Goal: Transaction & Acquisition: Purchase product/service

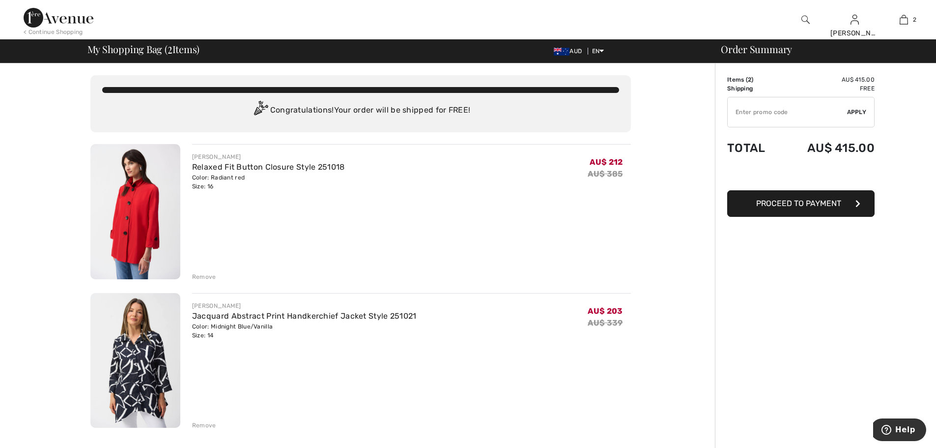
type input "NEW15"
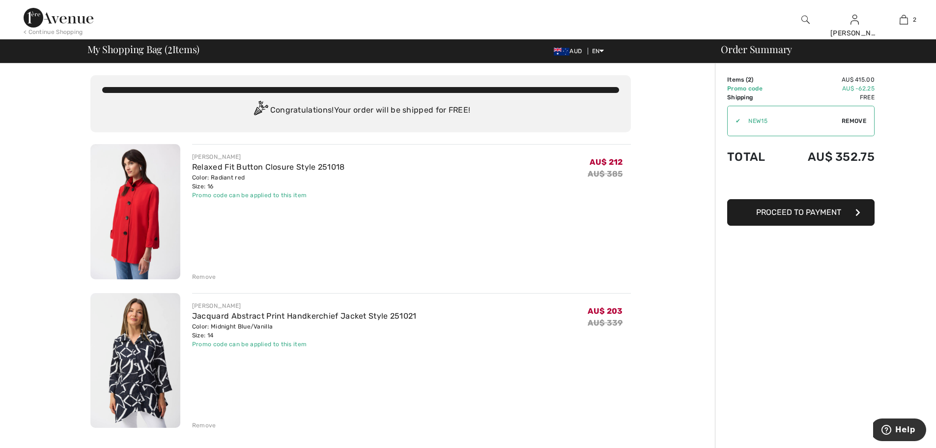
click at [261, 315] on link "Jacquard Abstract Print Handkerchief Jacket Style 251021" at bounding box center [304, 315] width 225 height 9
